Goal: Check status: Check status

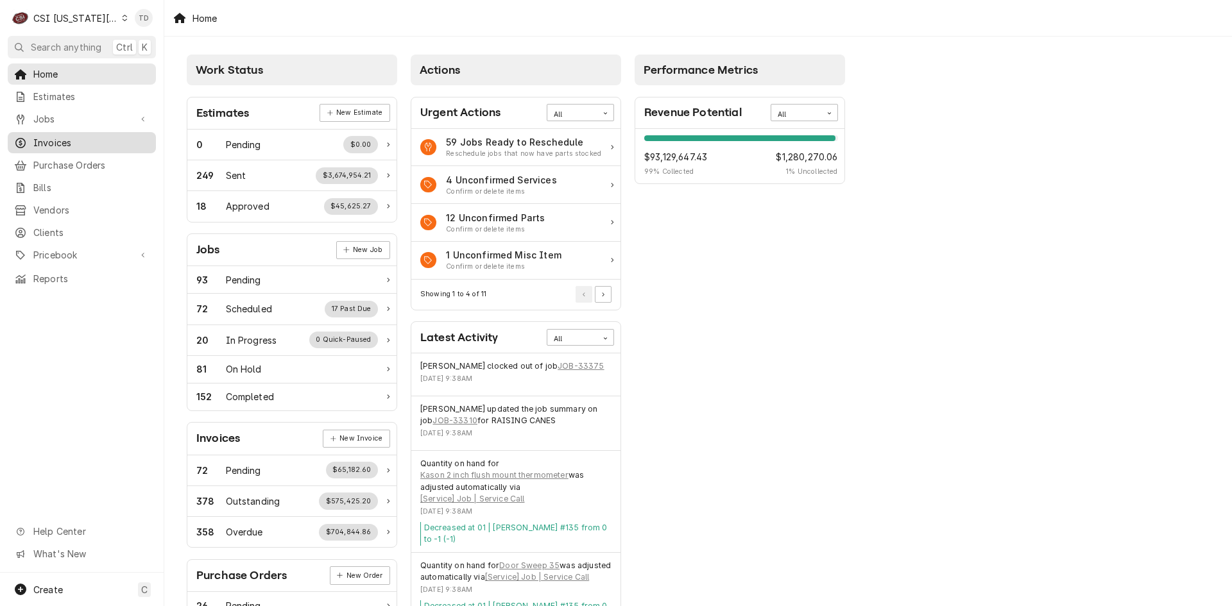
click at [92, 146] on div "Invoices" at bounding box center [81, 143] width 143 height 16
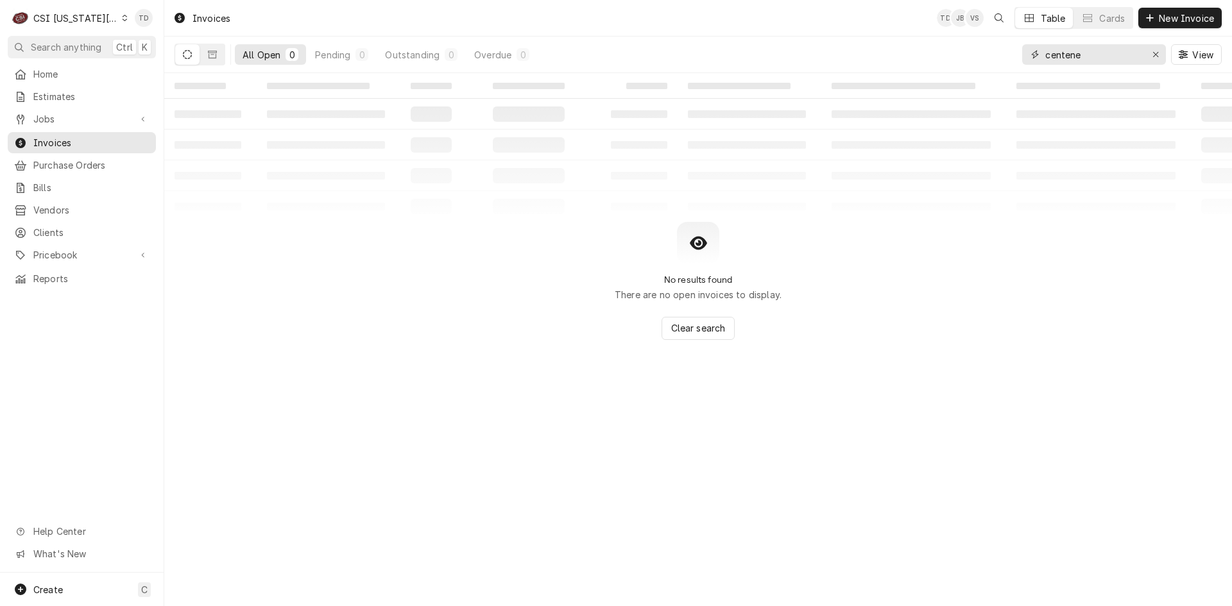
click at [1078, 58] on input "centene" at bounding box center [1093, 54] width 96 height 21
click at [1078, 57] on input "centene" at bounding box center [1093, 54] width 96 height 21
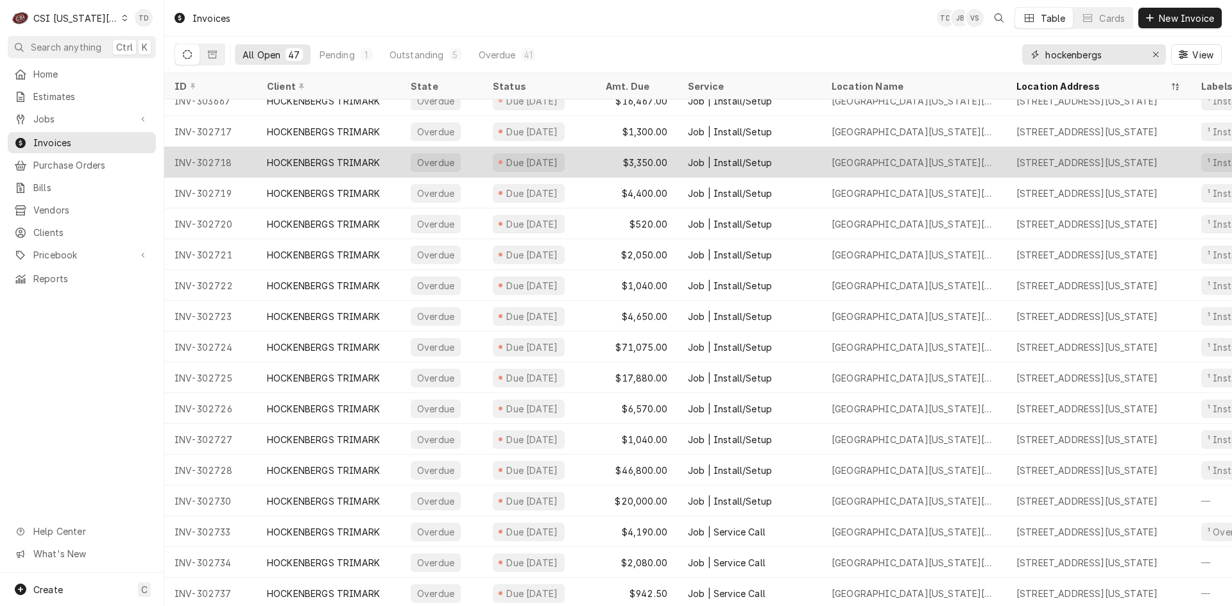
scroll to position [428, 0]
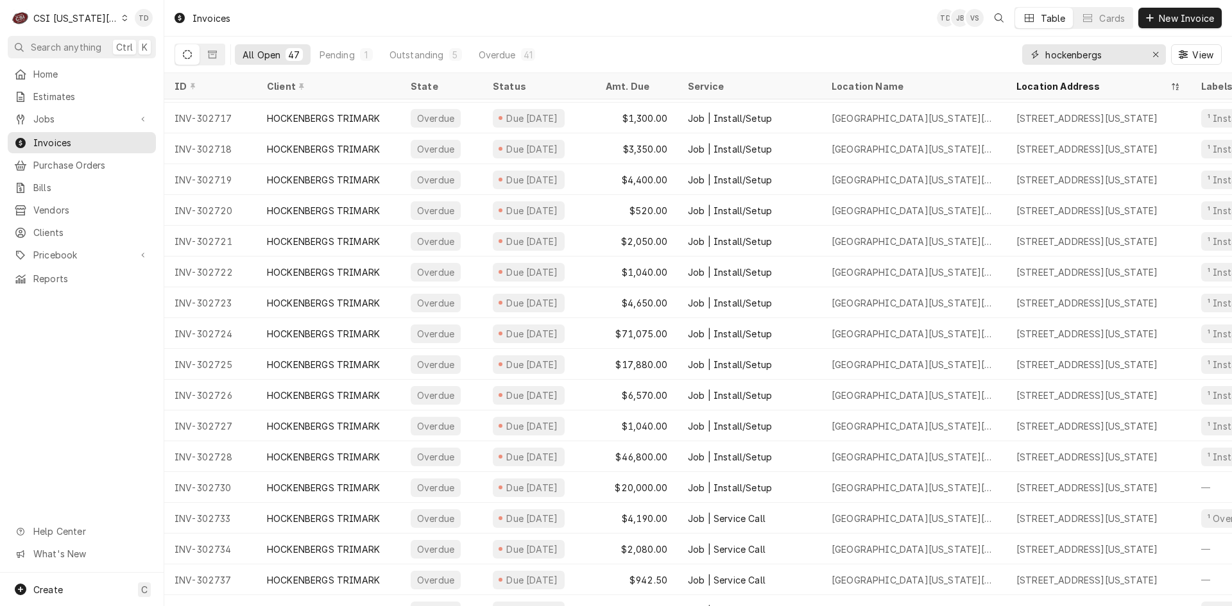
click at [1109, 51] on input "hockenbergs" at bounding box center [1093, 54] width 96 height 21
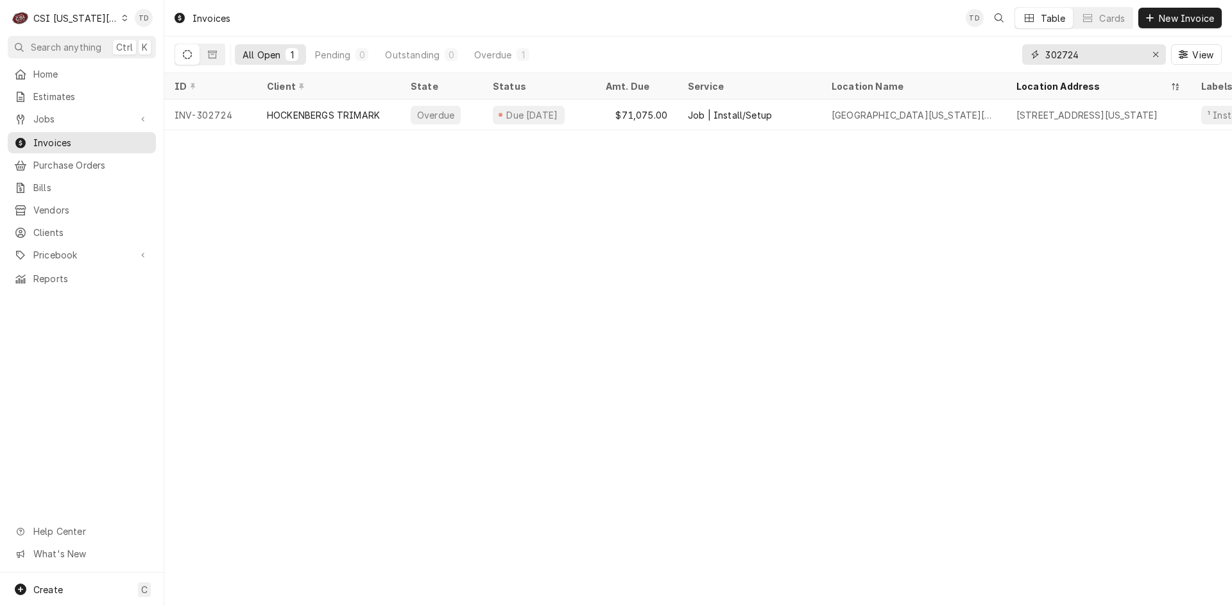
type input "302724"
click at [1231, 524] on div "Invoices TD Table Cards New Invoice All Open 1 Pending 0 Outstanding 0 Overdue …" at bounding box center [697, 303] width 1067 height 606
